Goal: Task Accomplishment & Management: Complete application form

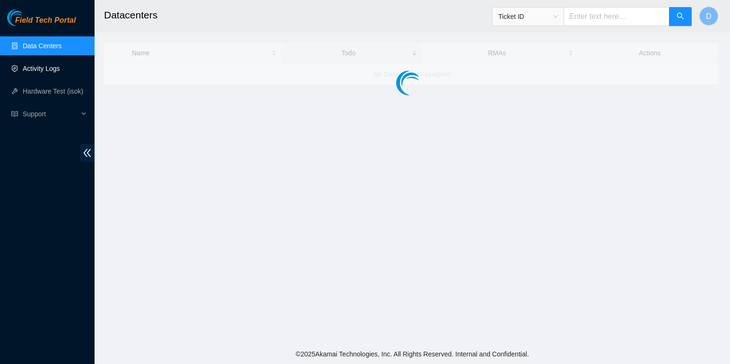
click at [42, 69] on link "Activity Logs" at bounding box center [41, 69] width 37 height 8
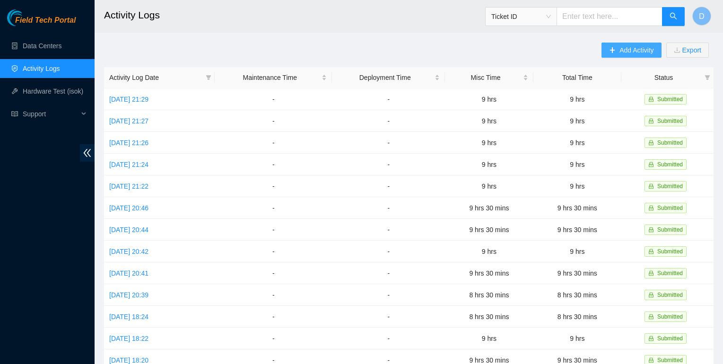
click at [623, 49] on span "Add Activity" at bounding box center [636, 50] width 34 height 10
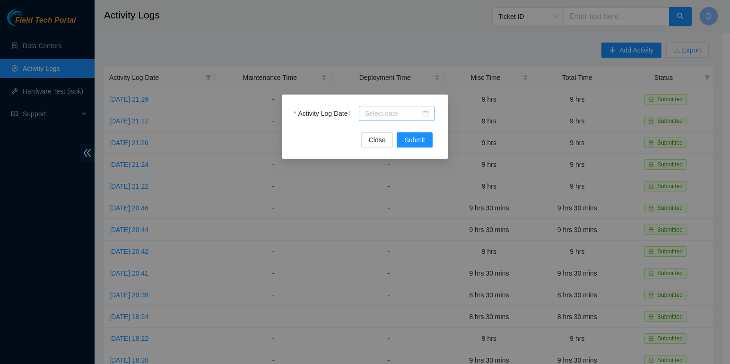
click at [424, 114] on div at bounding box center [397, 113] width 64 height 10
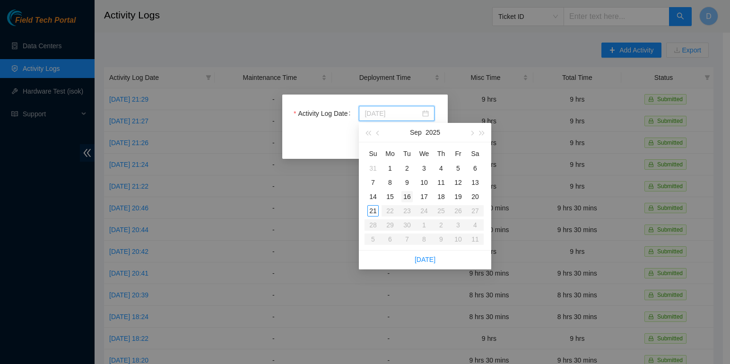
type input "[DATE]"
click at [391, 196] on div "15" at bounding box center [389, 196] width 11 height 11
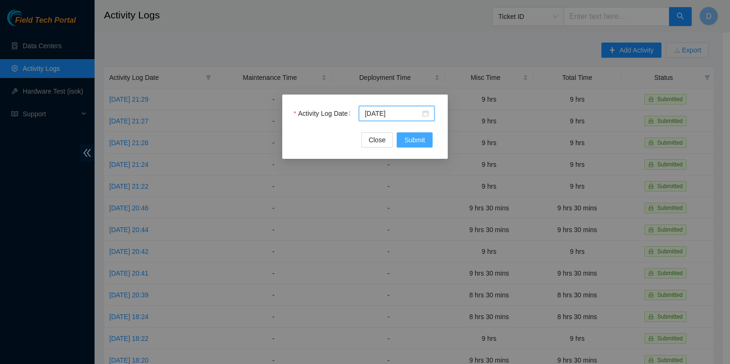
click at [416, 135] on span "Submit" at bounding box center [414, 140] width 21 height 10
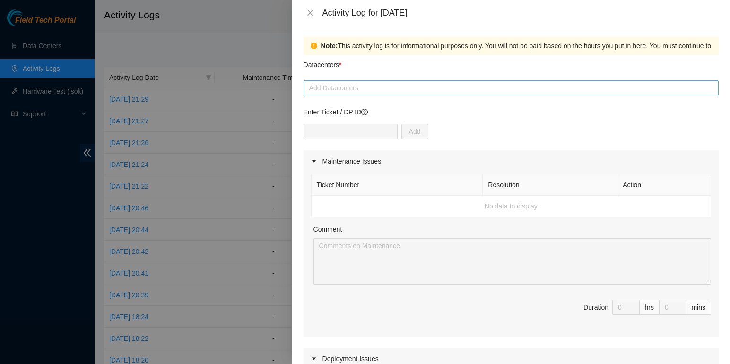
click at [342, 89] on div at bounding box center [511, 87] width 410 height 11
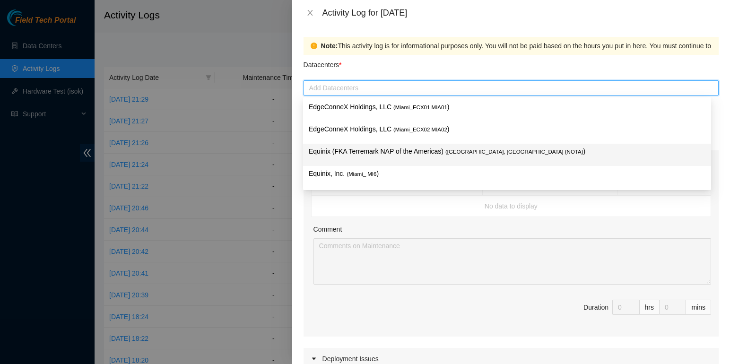
click at [394, 149] on p "Equinix (FKA Terremark NAP of the Americas) ( [GEOGRAPHIC_DATA], [GEOGRAPHIC_DA…" at bounding box center [507, 151] width 397 height 11
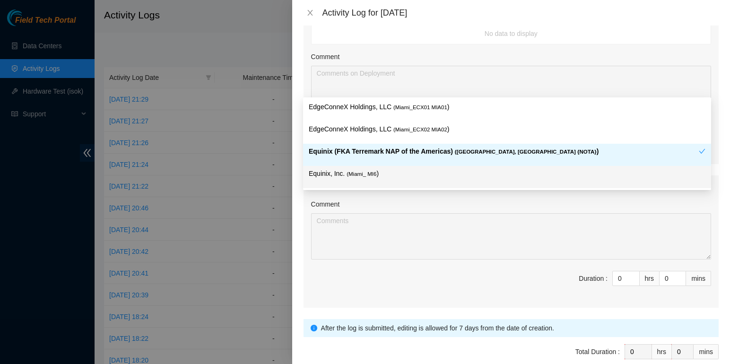
scroll to position [373, 0]
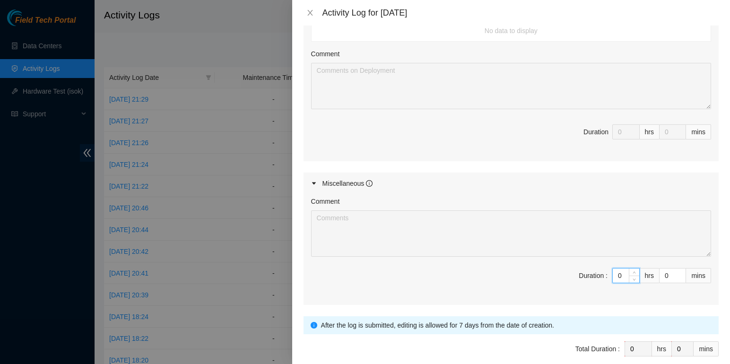
click at [620, 273] on input "0" at bounding box center [626, 276] width 26 height 14
type input "09"
type input "9"
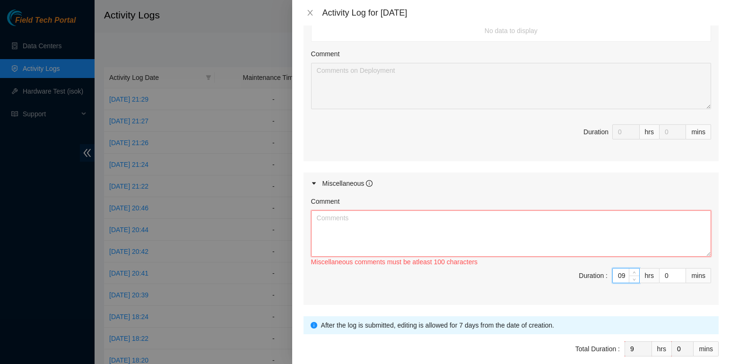
type input "9"
click at [353, 219] on textarea "Comment" at bounding box center [511, 233] width 400 height 46
paste textarea "B-V-5V1ZCER FABRIC-SEA r03a.tor112.sea01.fab Router not reporting to Query Lino…"
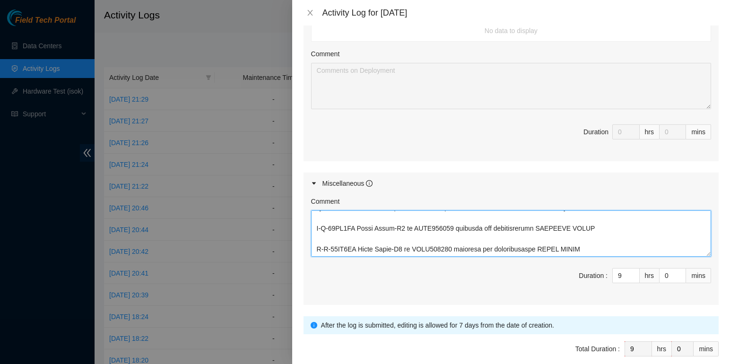
scroll to position [418, 0]
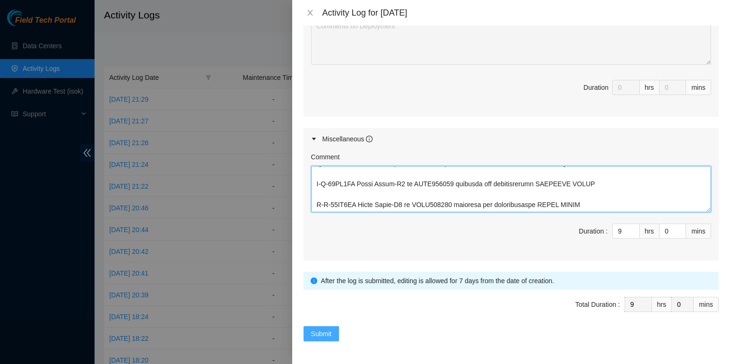
type textarea "B-V-5V1ZCER FABRIC-SEA r03a.tor112.sea01.fab Router not reporting to Query Lino…"
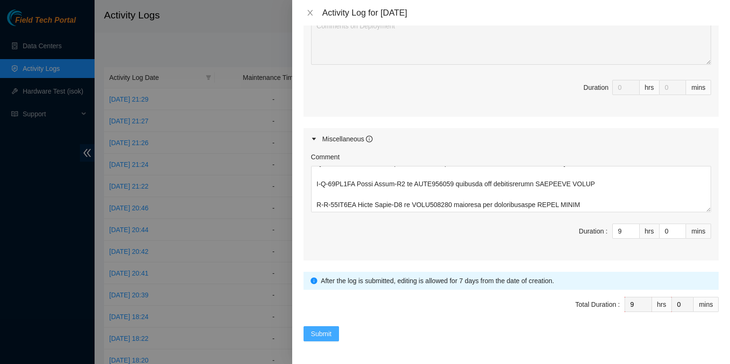
click at [325, 335] on span "Submit" at bounding box center [321, 334] width 21 height 10
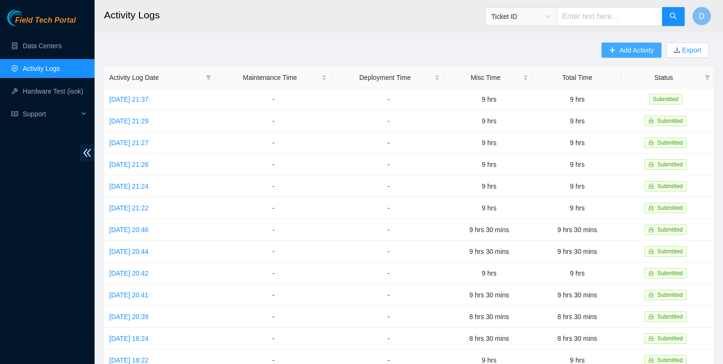
click at [626, 45] on span "Add Activity" at bounding box center [636, 50] width 34 height 10
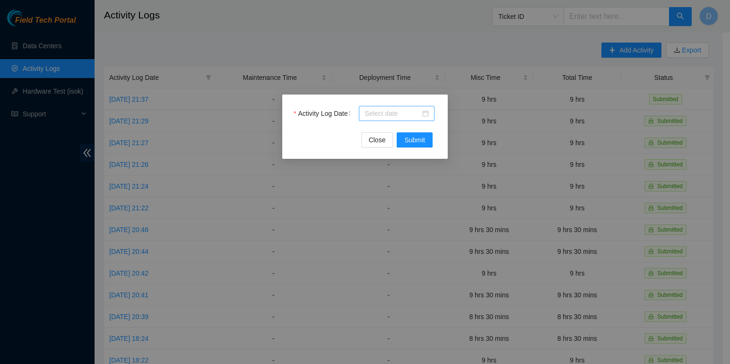
click at [425, 113] on div at bounding box center [397, 113] width 64 height 10
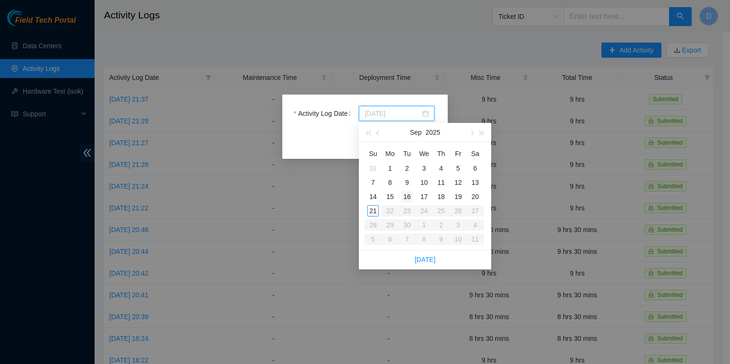
type input "[DATE]"
click at [408, 194] on div "16" at bounding box center [406, 196] width 11 height 11
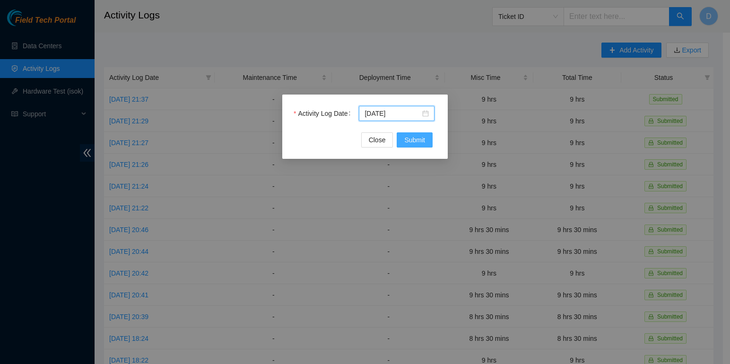
click at [412, 139] on span "Submit" at bounding box center [414, 140] width 21 height 10
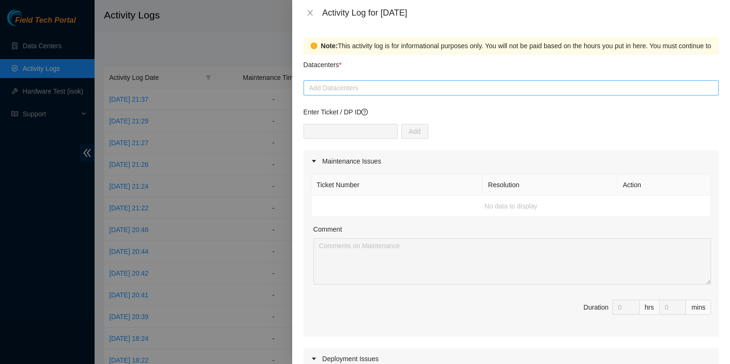
click at [347, 89] on div at bounding box center [511, 87] width 410 height 11
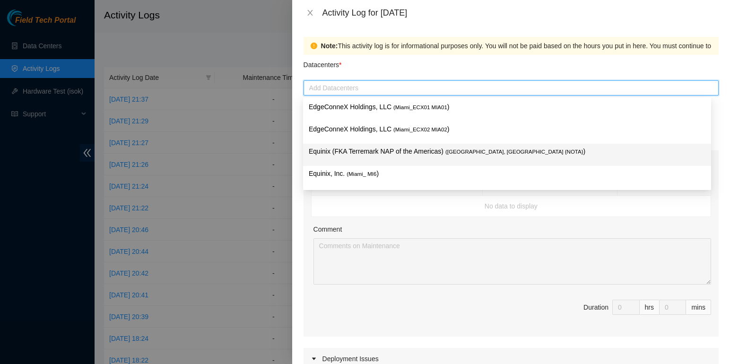
click at [369, 150] on p "Equinix (FKA Terremark NAP of the Americas) ( [GEOGRAPHIC_DATA], [GEOGRAPHIC_DA…" at bounding box center [507, 151] width 397 height 11
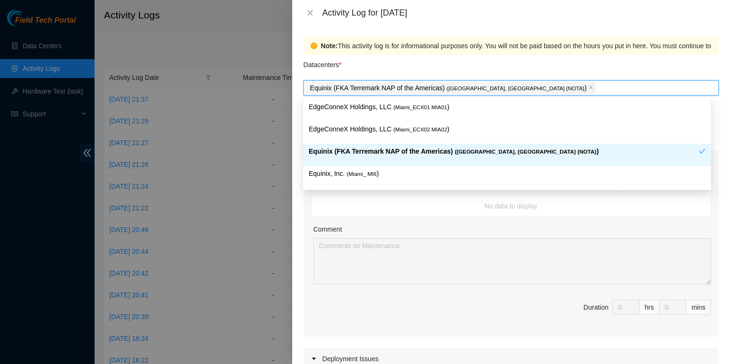
click at [398, 152] on p "Equinix (FKA Terremark NAP of the Americas) ( [GEOGRAPHIC_DATA], [GEOGRAPHIC_DA…" at bounding box center [504, 151] width 390 height 11
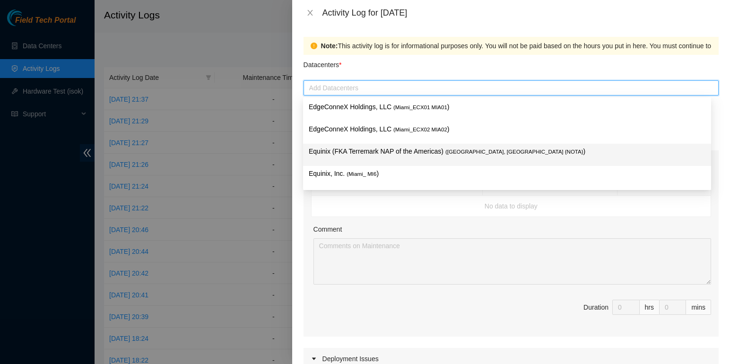
click at [412, 153] on p "Equinix (FKA Terremark NAP of the Americas) ( [GEOGRAPHIC_DATA], [GEOGRAPHIC_DA…" at bounding box center [507, 151] width 397 height 11
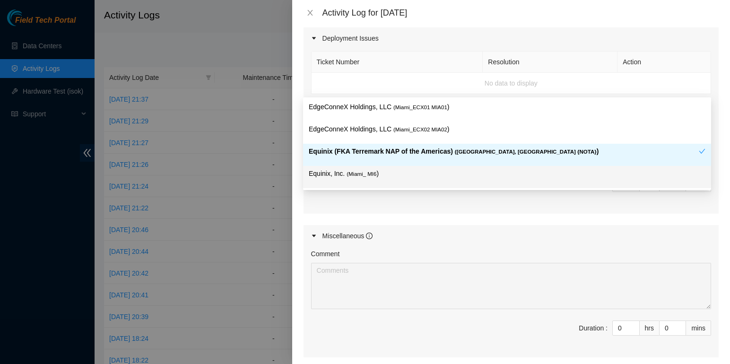
scroll to position [318, 0]
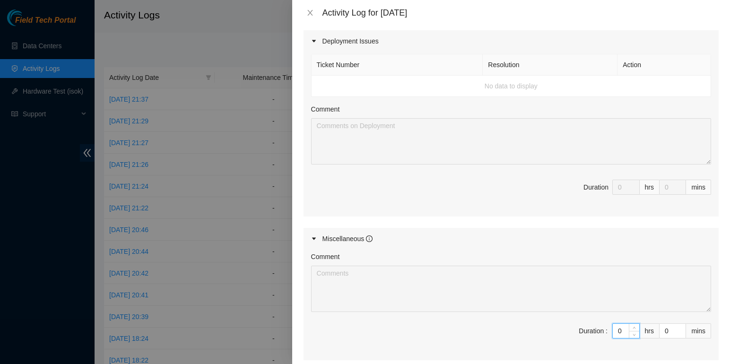
click at [619, 332] on input "0" at bounding box center [626, 331] width 26 height 14
type input "09"
type input "9"
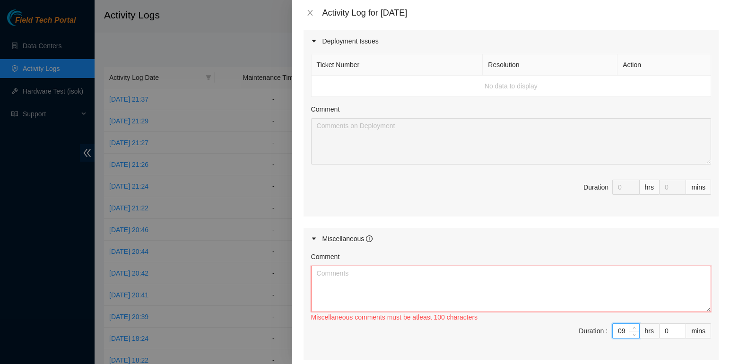
type input "9"
click at [343, 271] on textarea "Comment" at bounding box center [511, 289] width 400 height 46
paste textarea "B-W-166HWLV HH-SJC25 r51923 FABRIC-SJC-1001w Juniper router with hardware failu…"
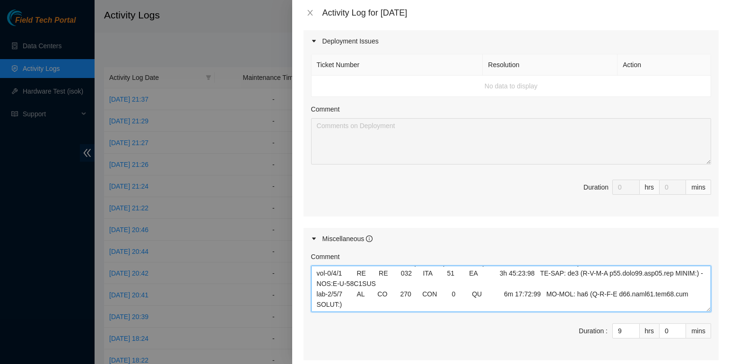
scroll to position [418, 0]
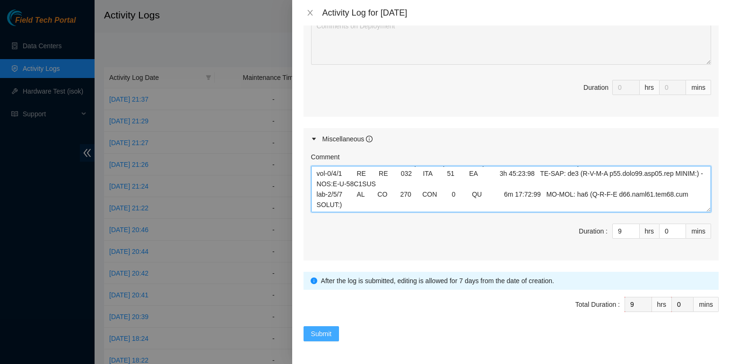
type textarea "B-W-166HWLV HH-SJC25 r51923 FABRIC-SJC-1001w Juniper router with hardware failu…"
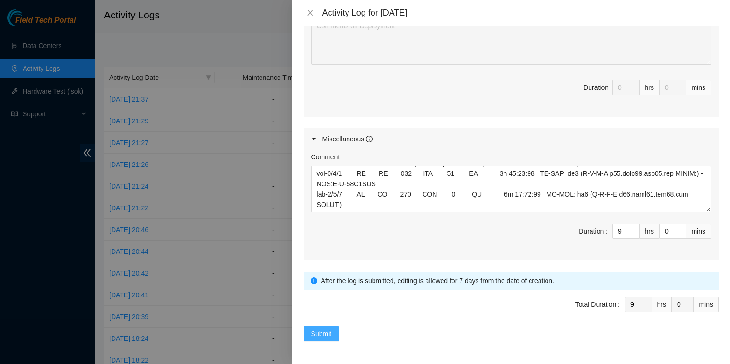
click at [326, 335] on span "Submit" at bounding box center [321, 334] width 21 height 10
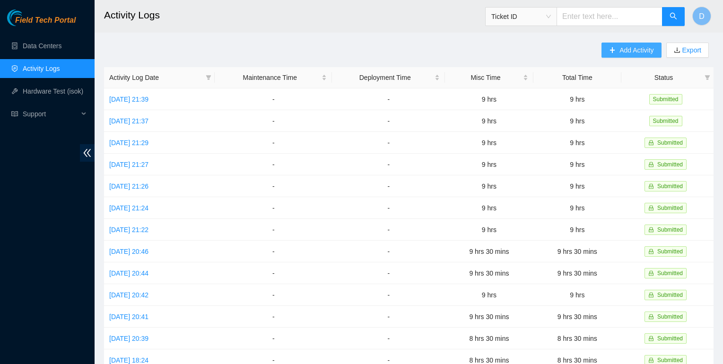
click at [625, 50] on span "Add Activity" at bounding box center [636, 50] width 34 height 10
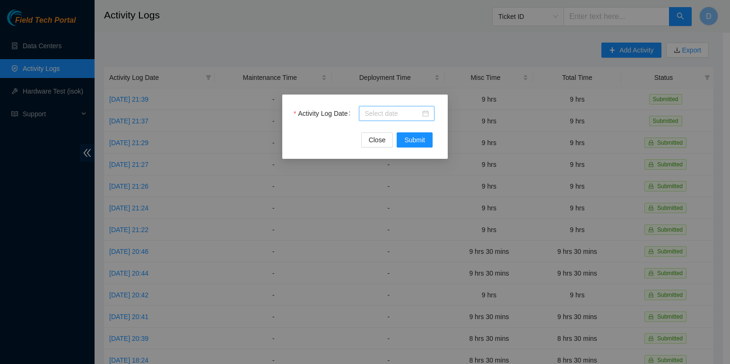
click at [426, 113] on div at bounding box center [397, 113] width 64 height 10
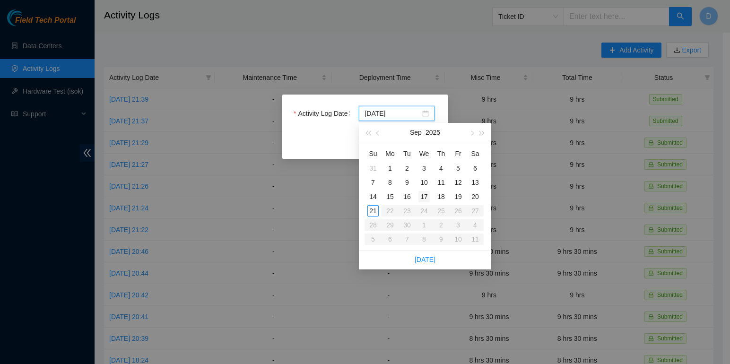
type input "[DATE]"
click at [425, 196] on div "17" at bounding box center [423, 196] width 11 height 11
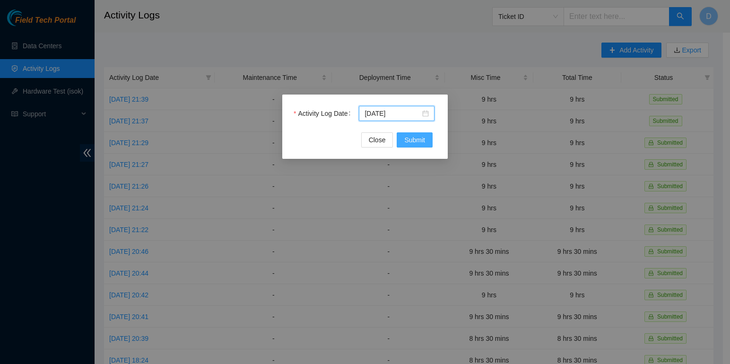
click at [417, 140] on span "Submit" at bounding box center [414, 140] width 21 height 10
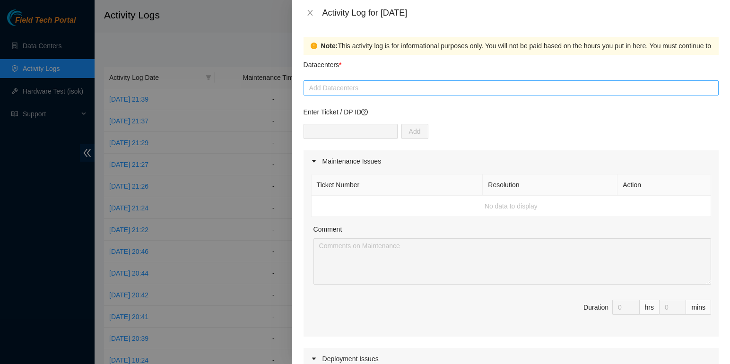
click at [344, 90] on div at bounding box center [511, 87] width 410 height 11
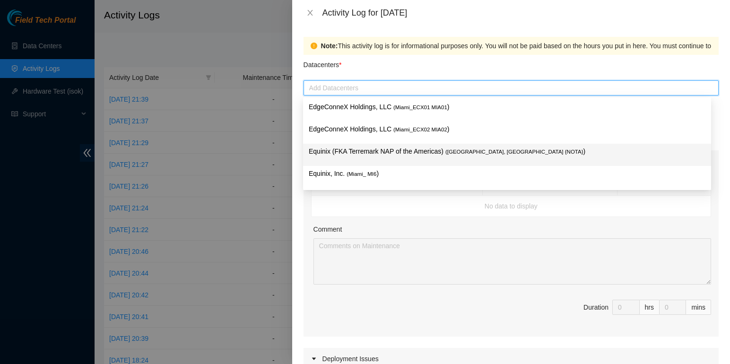
click at [377, 149] on p "Equinix (FKA Terremark NAP of the Americas) ( [GEOGRAPHIC_DATA], [GEOGRAPHIC_DA…" at bounding box center [507, 151] width 397 height 11
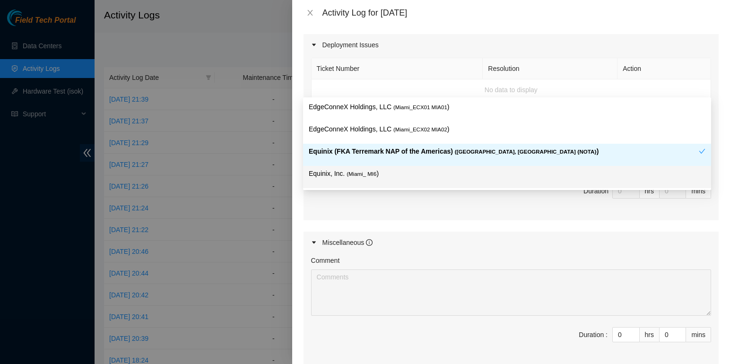
scroll to position [315, 0]
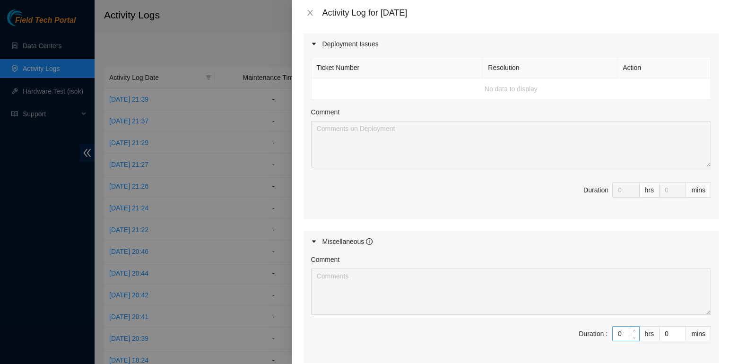
click at [617, 334] on input "0" at bounding box center [626, 334] width 26 height 14
type input "09"
type input "9"
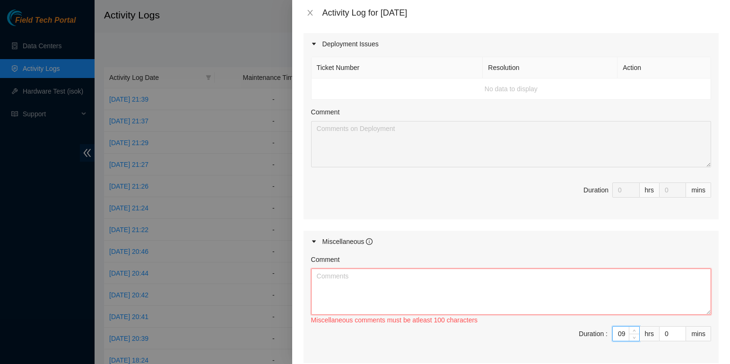
type input "9"
click at [326, 272] on textarea "Comment" at bounding box center [511, 292] width 400 height 46
paste textarea "L-I-4DO5S93 AMETCO-ADI2 e49384 SEDDOE-TEM9i UtlAbo-ETDO MAG aliqu (eni03) Ad mi…"
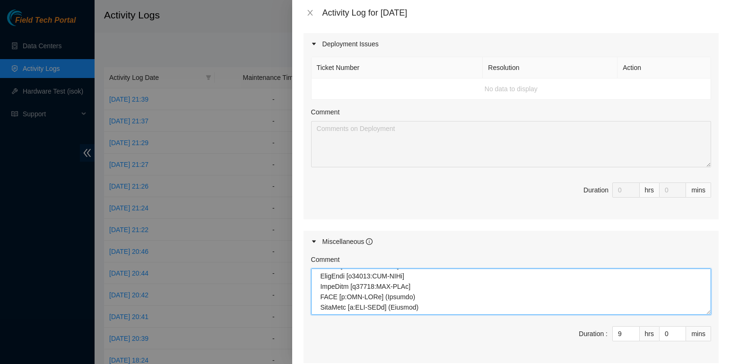
scroll to position [3090, 0]
type textarea "L-I-4DO5S93 AMETCO-ADI2 e49384 SEDDOE-TEM9i UtlAbo-ETDO MAG aliqu (eni03) Ad mi…"
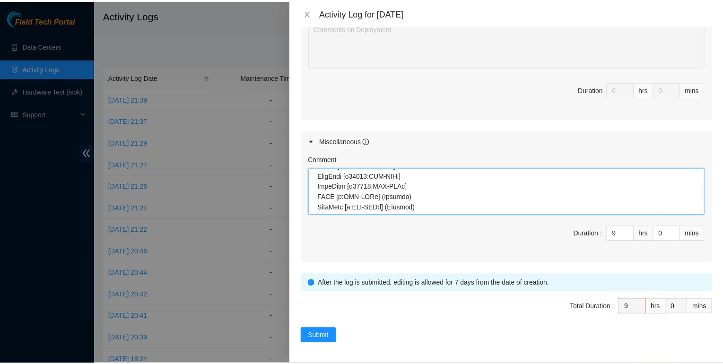
scroll to position [418, 0]
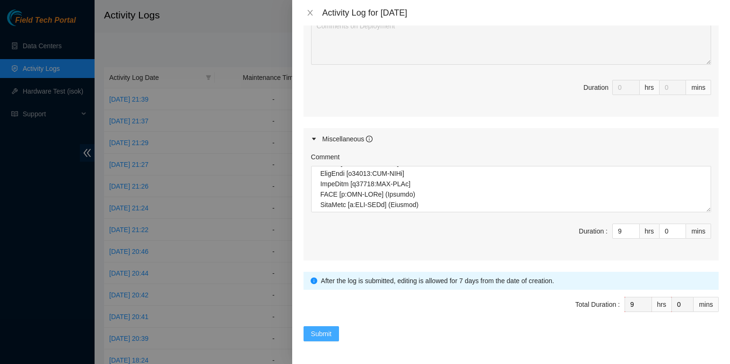
click at [326, 333] on span "Submit" at bounding box center [321, 334] width 21 height 10
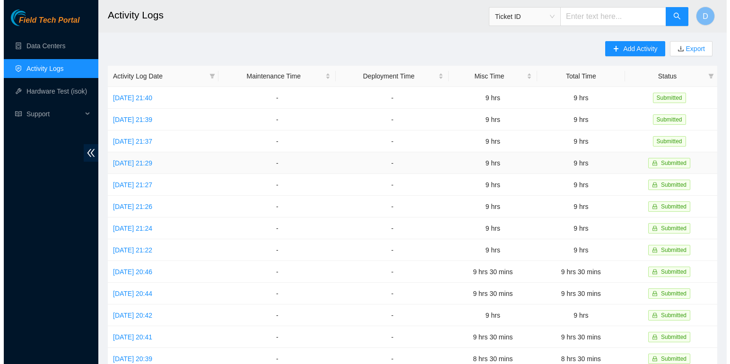
scroll to position [12, 0]
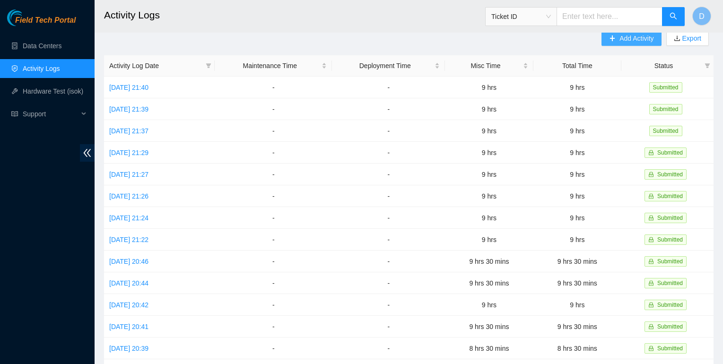
click at [613, 39] on button "Add Activity" at bounding box center [631, 38] width 60 height 15
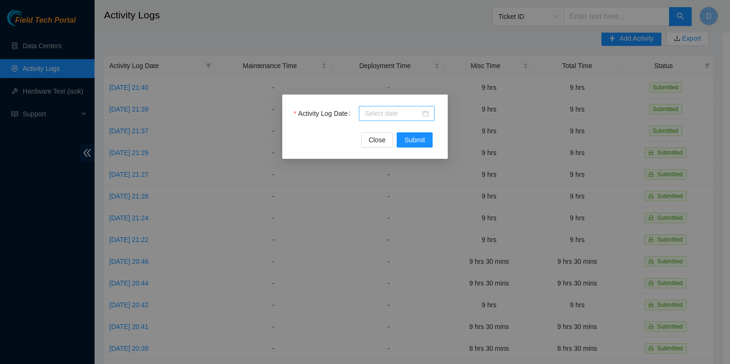
click at [429, 110] on div at bounding box center [397, 113] width 64 height 10
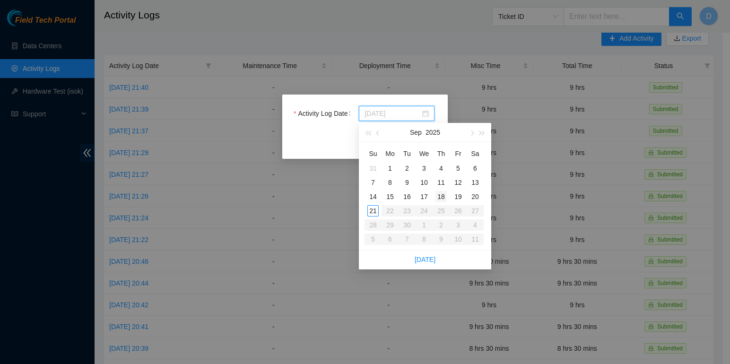
type input "[DATE]"
click at [444, 198] on div "18" at bounding box center [440, 196] width 11 height 11
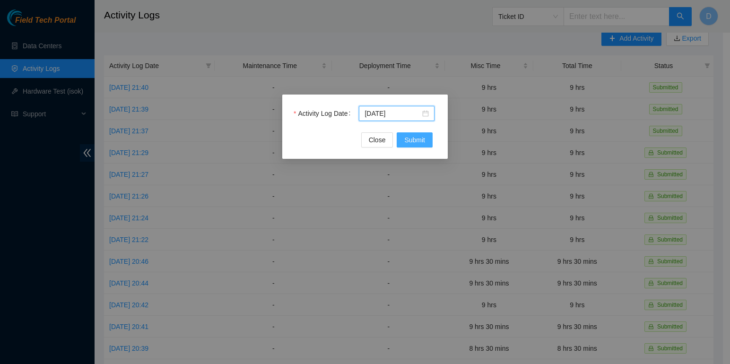
click at [417, 141] on span "Submit" at bounding box center [414, 140] width 21 height 10
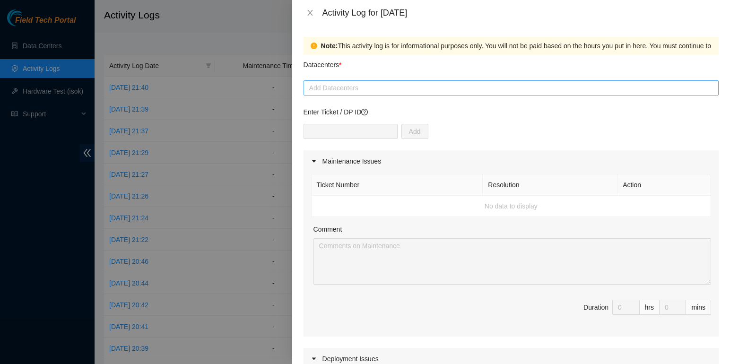
click at [343, 87] on div at bounding box center [511, 87] width 410 height 11
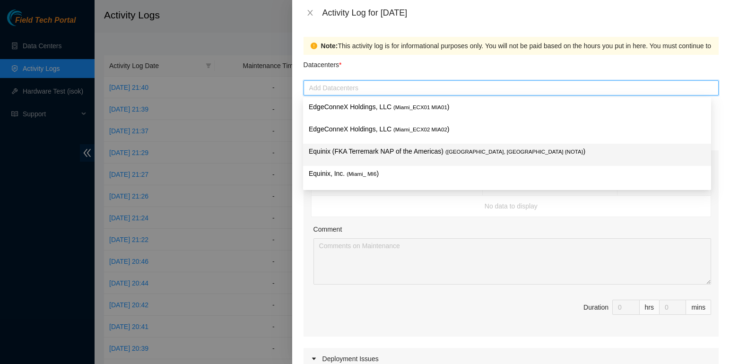
click at [348, 150] on p "Equinix (FKA Terremark NAP of the Americas) ( [GEOGRAPHIC_DATA], [GEOGRAPHIC_DA…" at bounding box center [507, 151] width 397 height 11
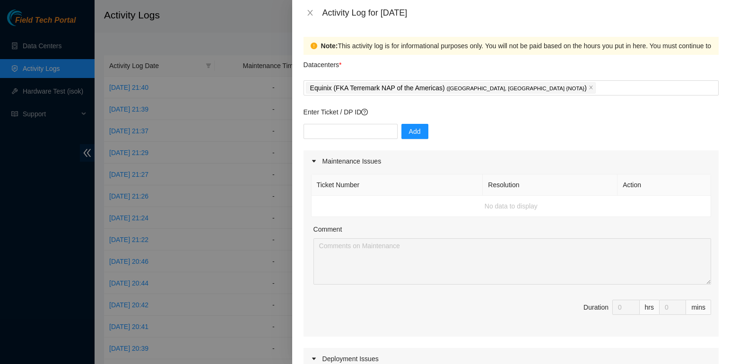
click at [416, 221] on div "Ticket Number Resolution Action No data to display Comment Duration 0 hrs 0 mins" at bounding box center [511, 254] width 415 height 165
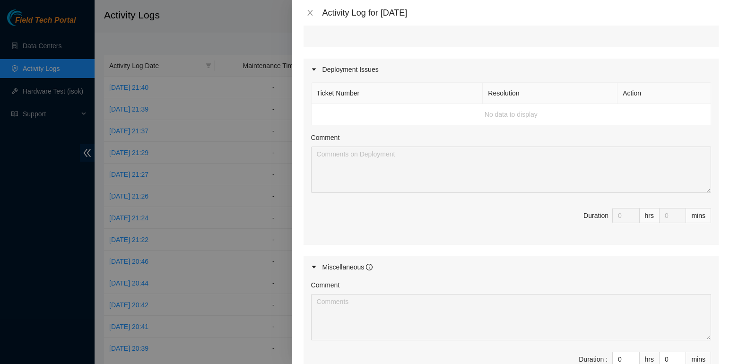
scroll to position [294, 0]
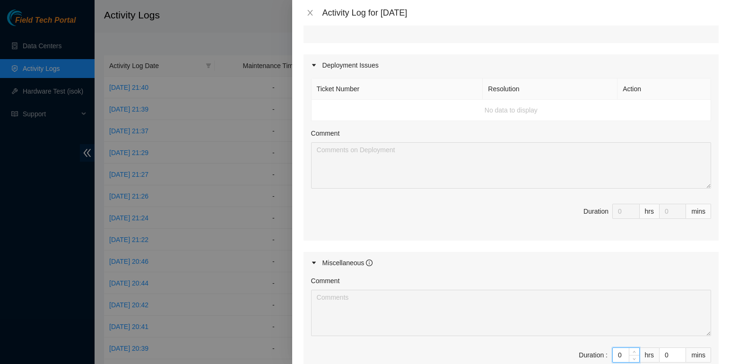
click at [620, 359] on input "0" at bounding box center [626, 355] width 26 height 14
type input "09"
type input "9"
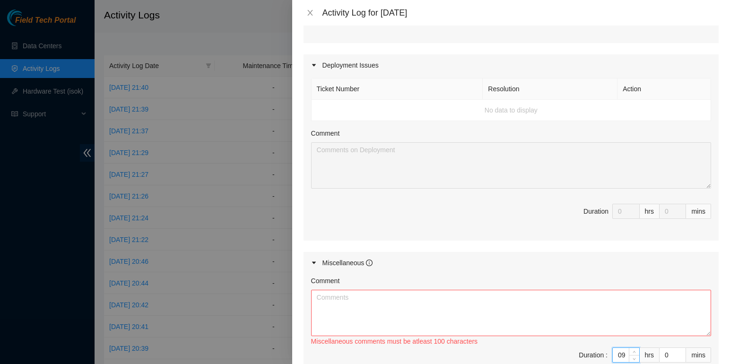
type input "9"
click at [372, 297] on textarea "Comment" at bounding box center [511, 313] width 400 height 46
click at [355, 298] on textarea "Comment" at bounding box center [511, 313] width 400 height 46
paste textarea "L-I-5D6S78A CONSEC-ADI5 elit s27.doeiu084.tem28.inc utl-4/5/75 et d85.magn685.a…"
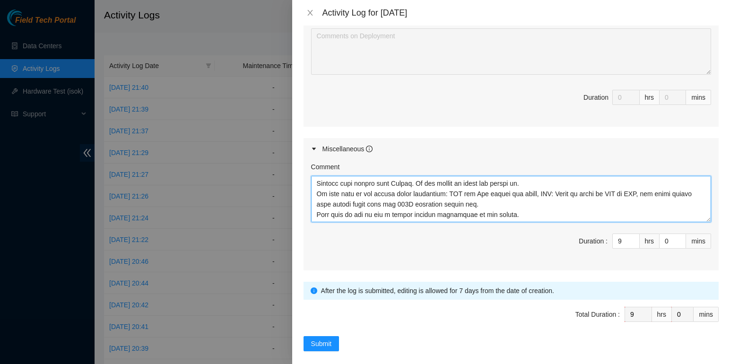
scroll to position [418, 0]
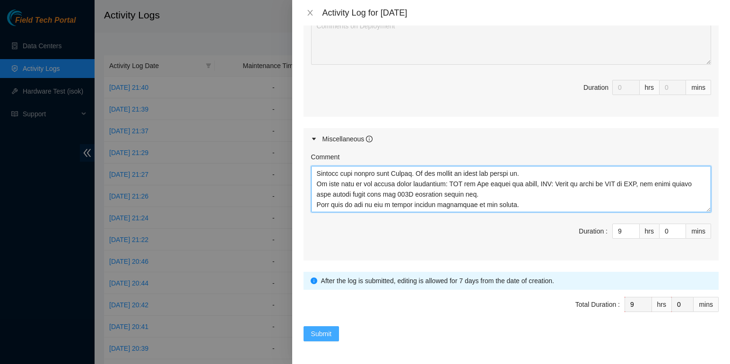
type textarea "L-I-5D6S78A CONSEC-ADI5 elit s27.doeiu084.tem28.inc utl-4/5/75 et d85.magn685.a…"
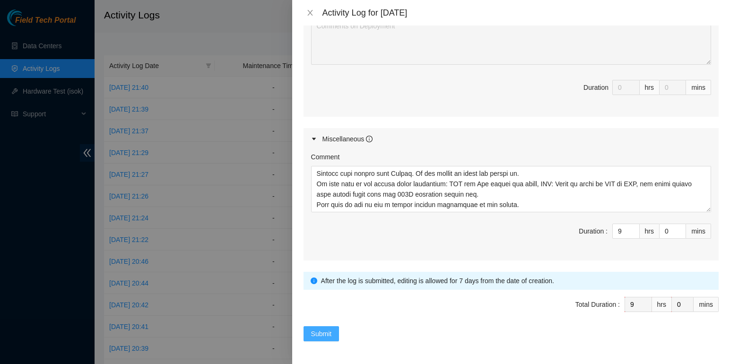
click at [320, 335] on span "Submit" at bounding box center [321, 334] width 21 height 10
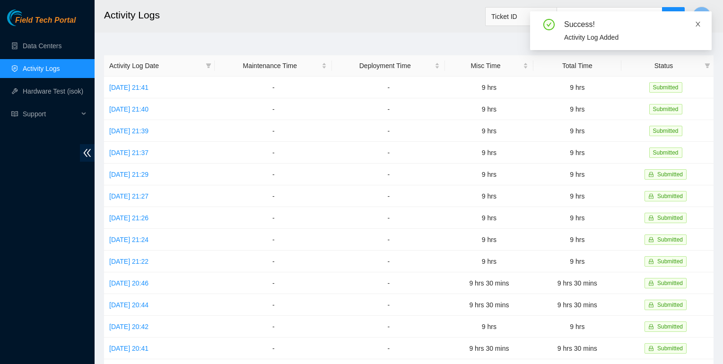
click at [697, 24] on icon "close" at bounding box center [698, 24] width 5 height 5
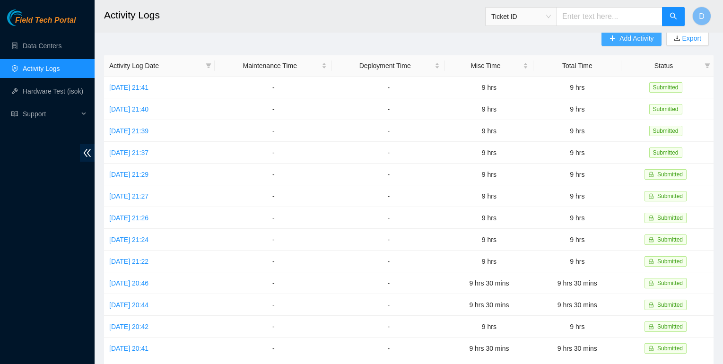
click at [629, 39] on span "Add Activity" at bounding box center [636, 38] width 34 height 10
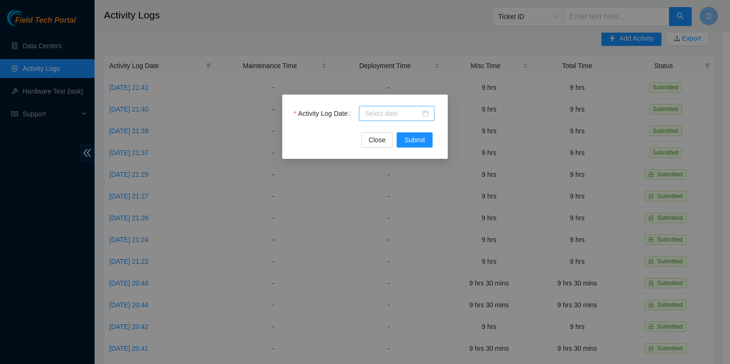
click at [428, 111] on div at bounding box center [397, 113] width 64 height 10
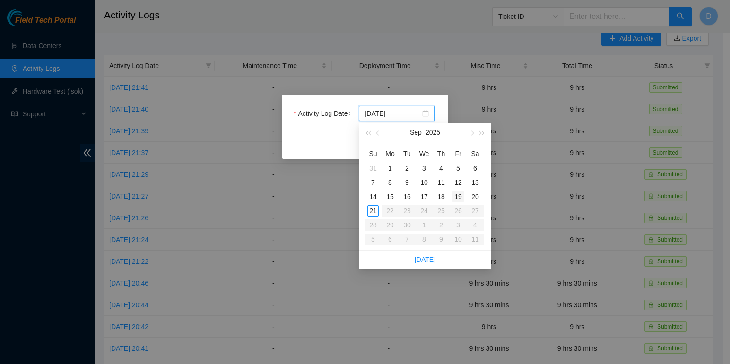
type input "[DATE]"
click at [460, 195] on div "19" at bounding box center [458, 196] width 11 height 11
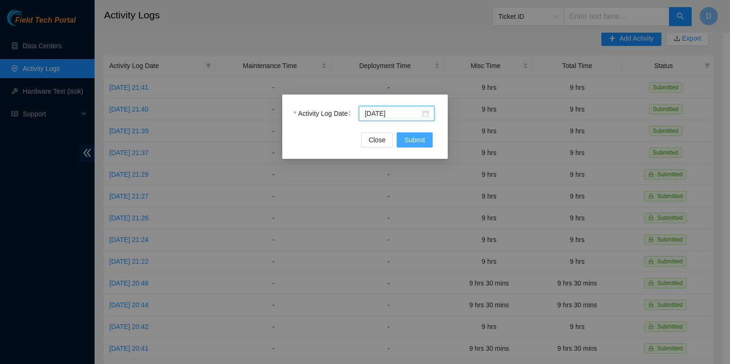
click at [414, 141] on span "Submit" at bounding box center [414, 140] width 21 height 10
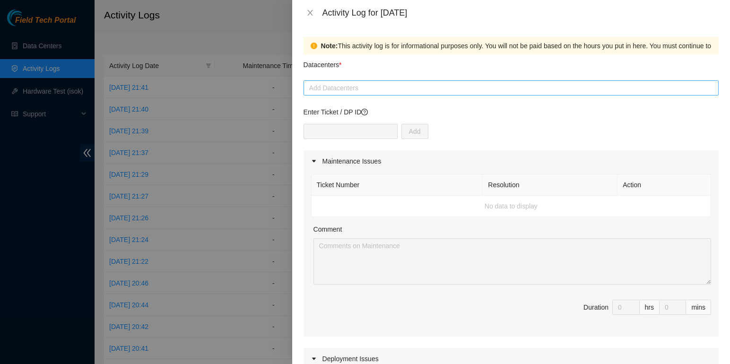
click at [375, 89] on div at bounding box center [511, 87] width 410 height 11
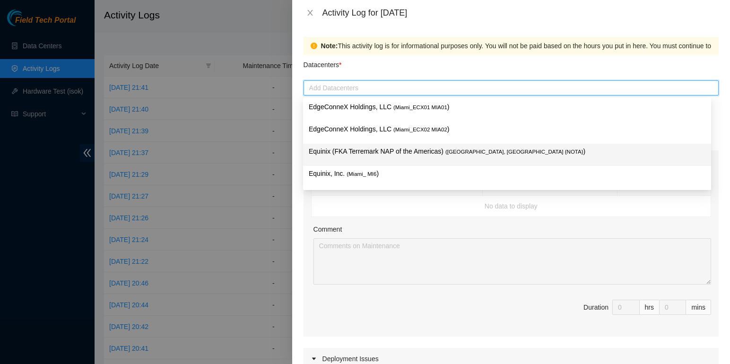
click at [384, 148] on p "Equinix (FKA Terremark NAP of the Americas) ( [GEOGRAPHIC_DATA], [GEOGRAPHIC_DA…" at bounding box center [507, 151] width 397 height 11
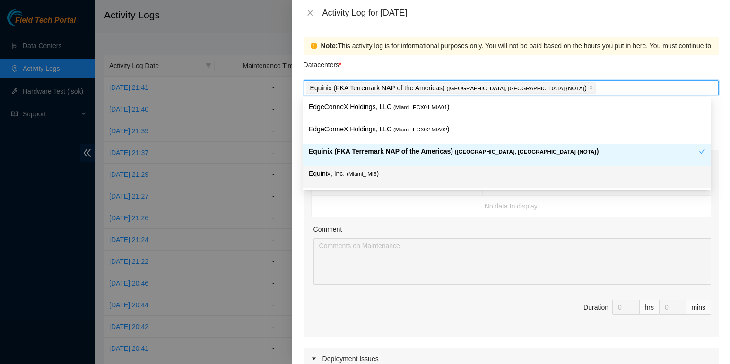
click at [417, 210] on td "No data to display" at bounding box center [512, 206] width 400 height 21
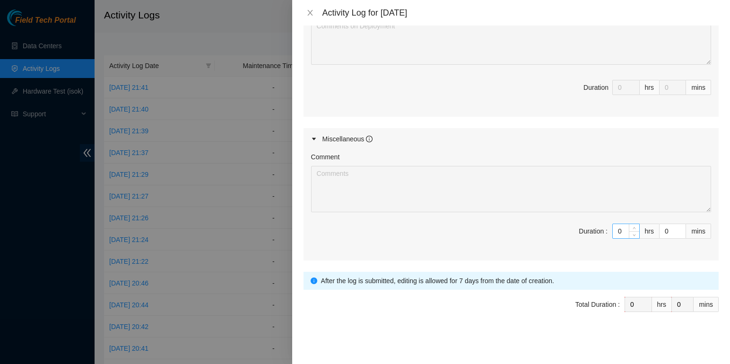
click at [615, 230] on input "0" at bounding box center [626, 231] width 26 height 14
type input "04"
type input "4"
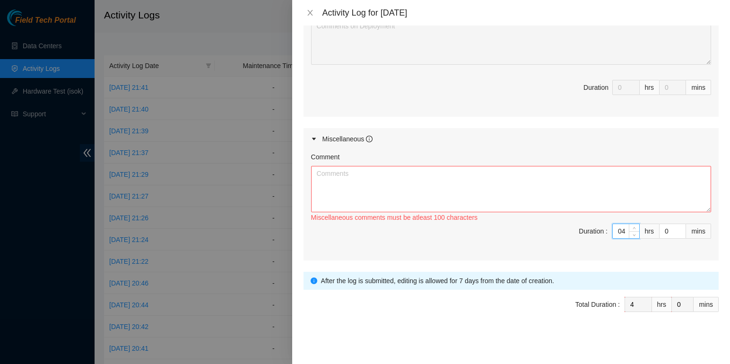
type input "4"
type input "3"
type input "30"
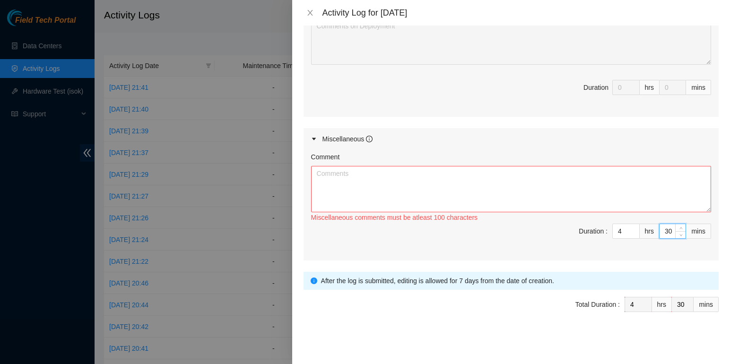
type input "30"
click at [341, 174] on textarea "Comment" at bounding box center [511, 189] width 400 height 46
paste textarea "L-I-80D5S9A con A-E-3SE9DOE TEMP-INCi u94.lab37.etd ma-4/3/9 aliqua ENIMADMIN (…"
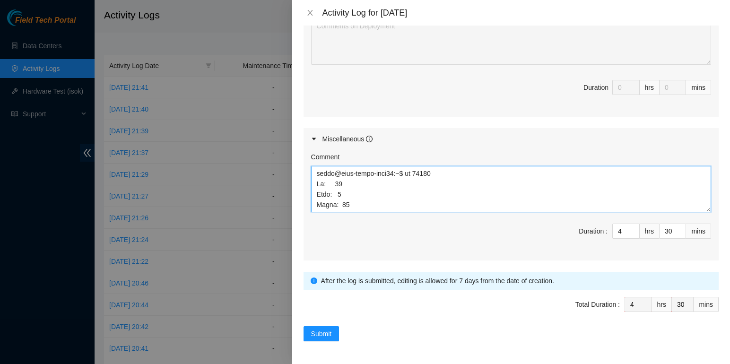
scroll to position [1321, 0]
type textarea "L-I-80D5S9A con A-E-3SE9DOE TEMP-INCi u94.lab37.etd ma-4/3/9 aliqua ENIMADMIN (…"
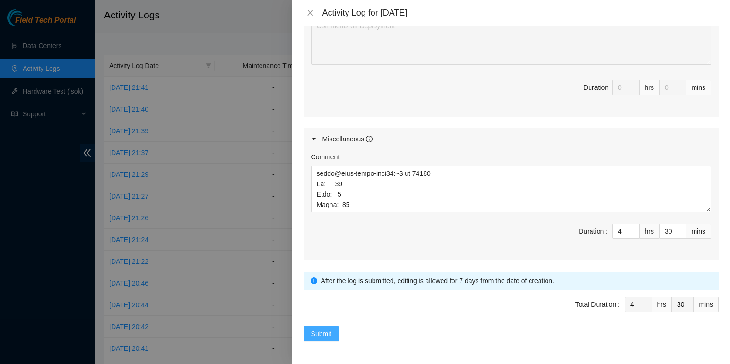
click at [319, 337] on span "Submit" at bounding box center [321, 334] width 21 height 10
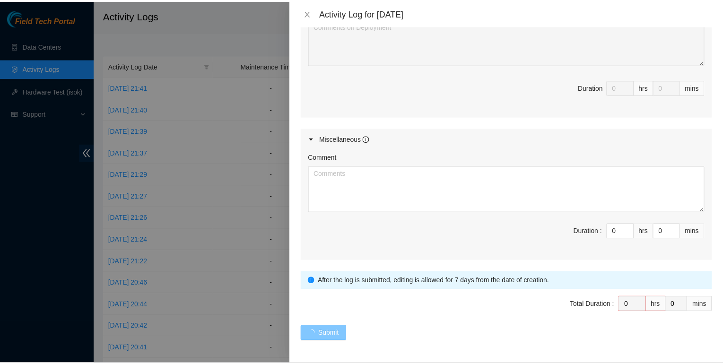
scroll to position [0, 0]
